Goal: Task Accomplishment & Management: Manage account settings

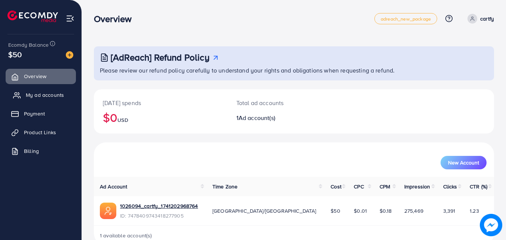
click at [58, 94] on span "My ad accounts" at bounding box center [45, 94] width 38 height 7
click at [53, 97] on span "My ad accounts" at bounding box center [45, 94] width 38 height 7
